Goal: Information Seeking & Learning: Compare options

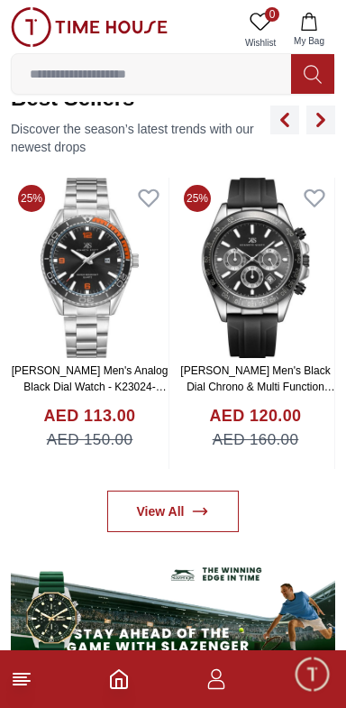
click at [88, 274] on img at bounding box center [90, 268] width 158 height 180
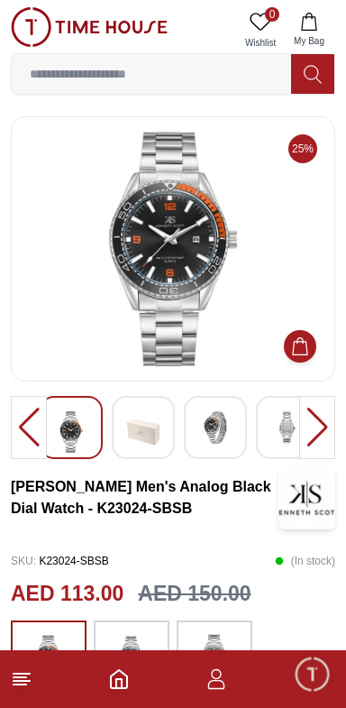
click at [223, 430] on img at bounding box center [215, 427] width 32 height 32
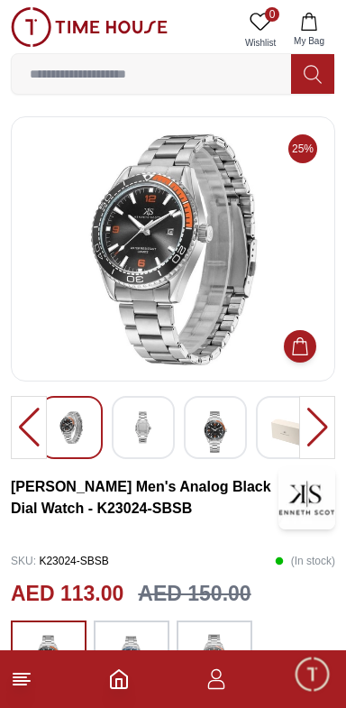
click at [154, 426] on img at bounding box center [143, 427] width 32 height 32
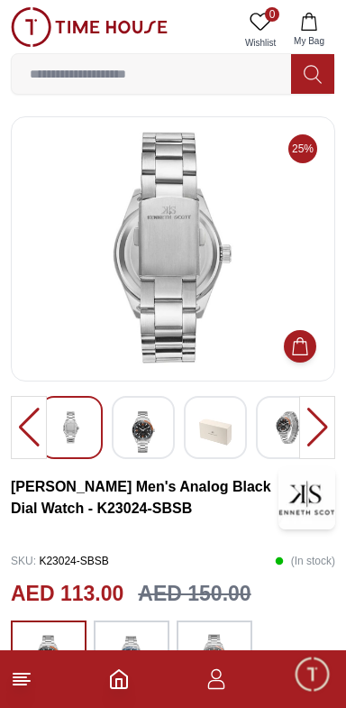
click at [283, 435] on img at bounding box center [288, 427] width 32 height 32
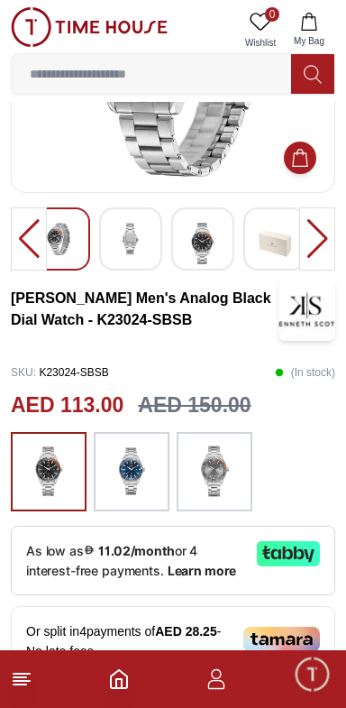
scroll to position [190, 0]
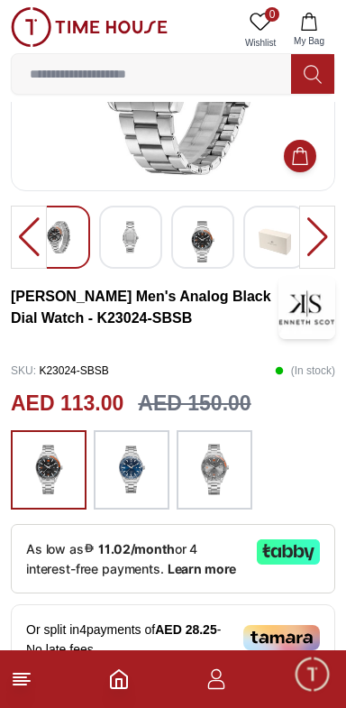
click at [222, 465] on img at bounding box center [214, 469] width 45 height 61
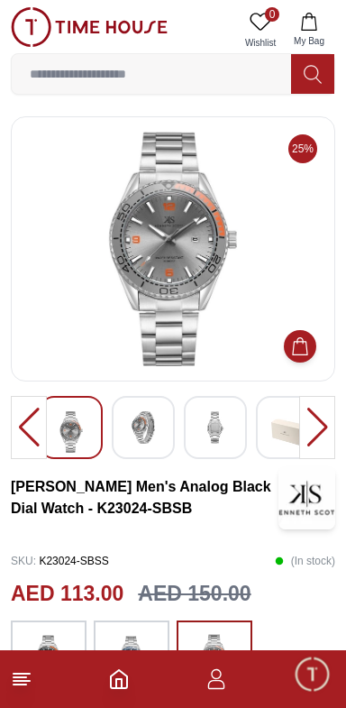
click at [158, 427] on img at bounding box center [143, 427] width 32 height 32
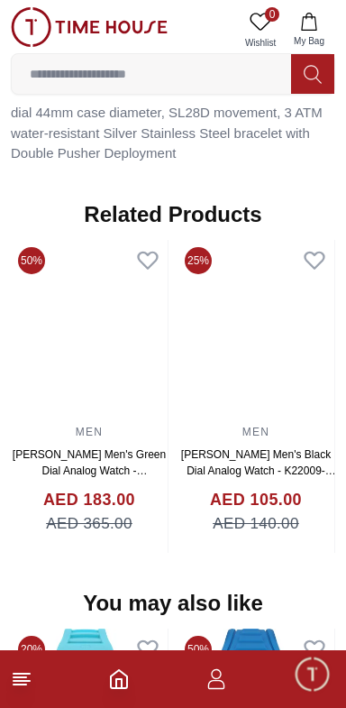
scroll to position [1381, 0]
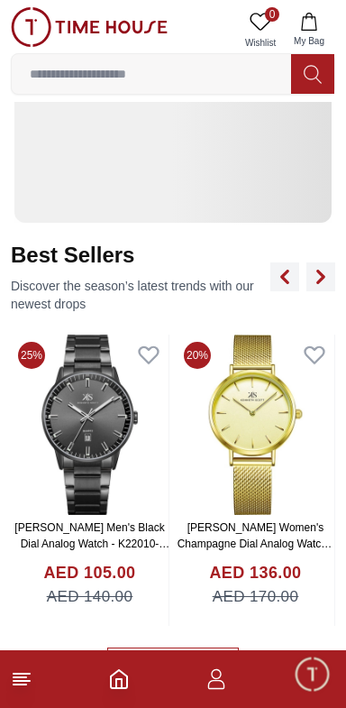
scroll to position [558, 0]
